Goal: Task Accomplishment & Management: Manage account settings

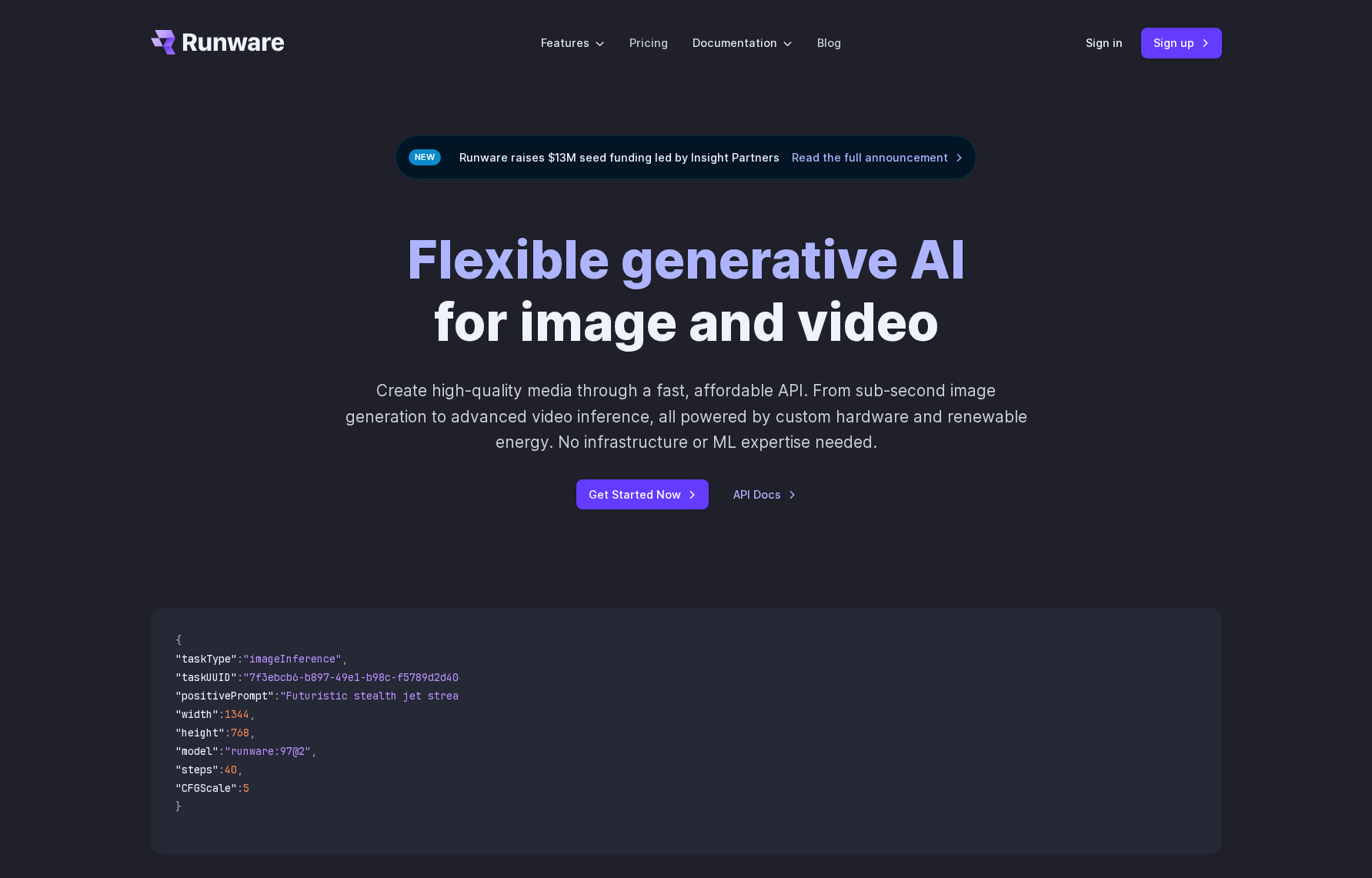
click at [1048, 46] on header "Features Tasks Image generation Video generation Sonic Inference Engine™ Models…" at bounding box center [686, 43] width 1108 height 87
click at [1086, 47] on link "Sign in" at bounding box center [1105, 42] width 37 height 18
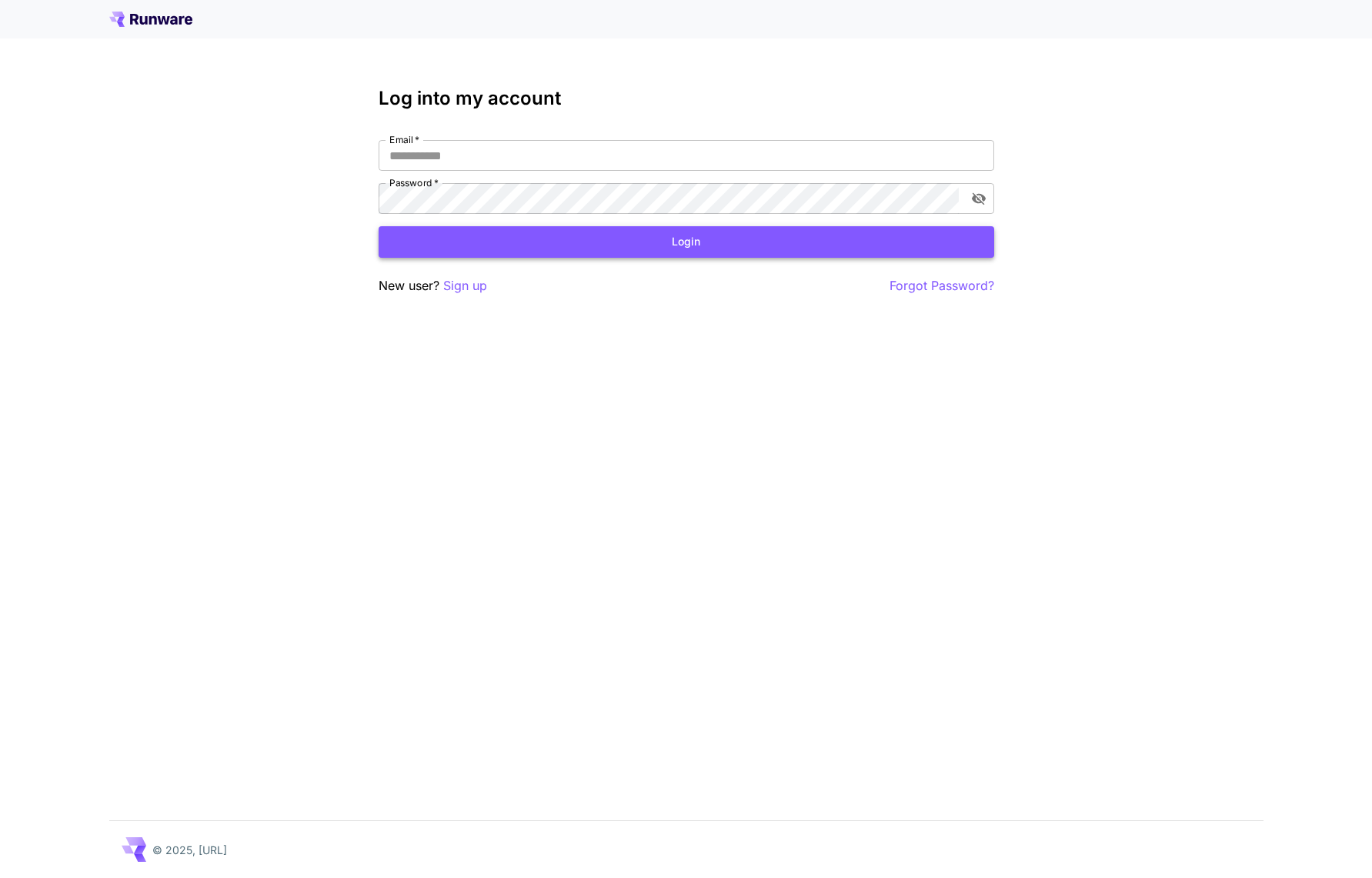
type input "**********"
click at [516, 239] on button "Login" at bounding box center [686, 242] width 616 height 32
